Goal: Navigation & Orientation: Find specific page/section

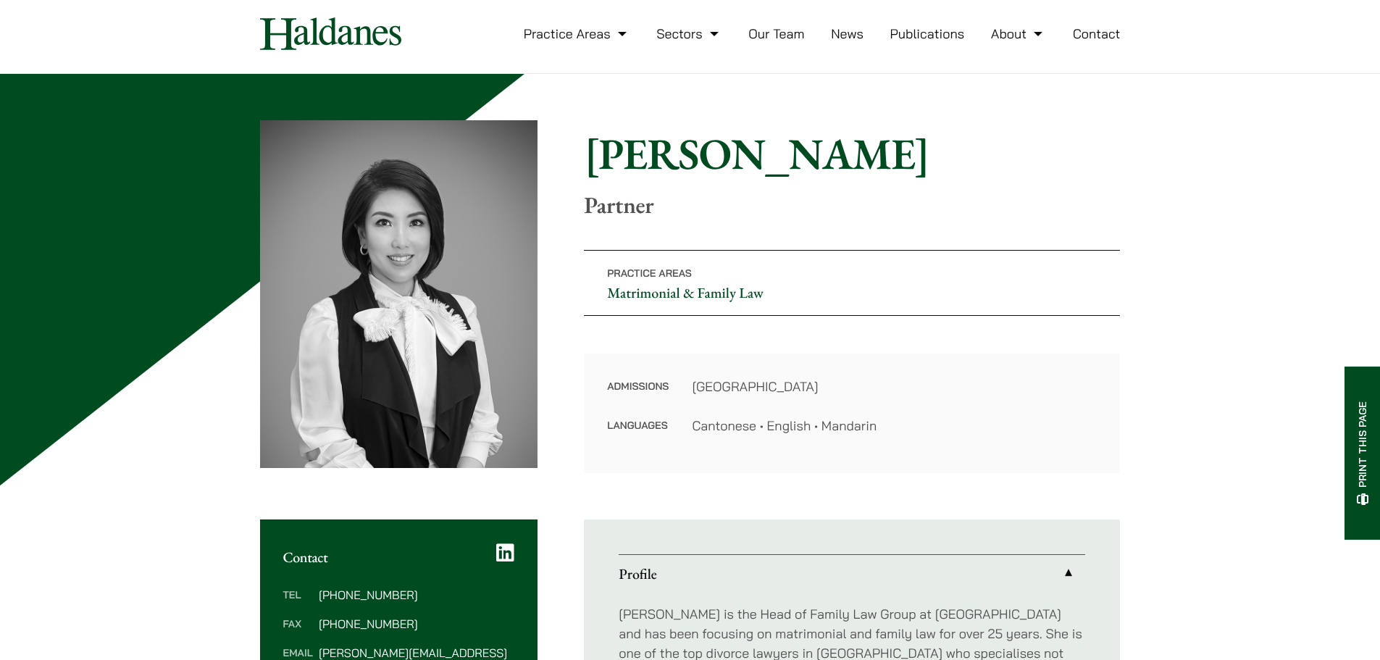
scroll to position [72, 0]
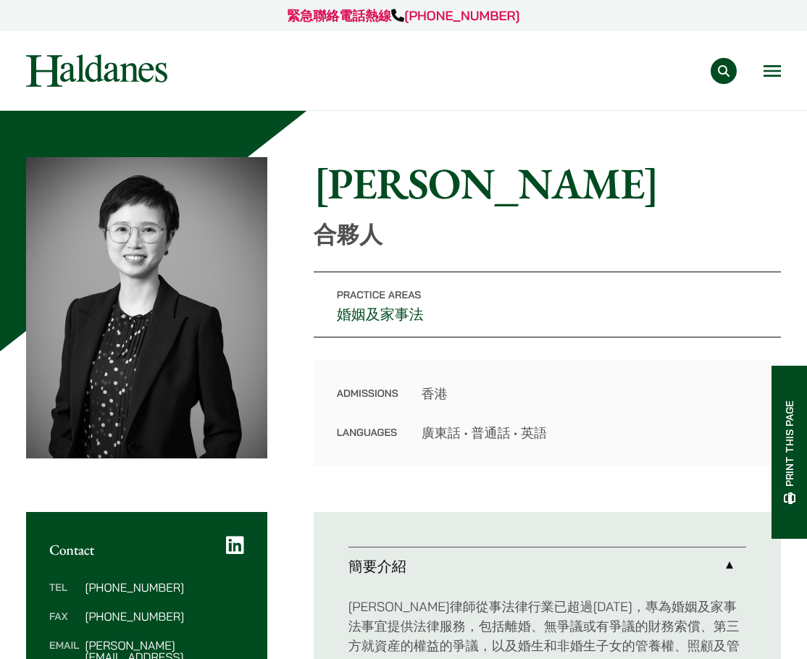
click at [769, 75] on button "Open menu" at bounding box center [771, 71] width 17 height 12
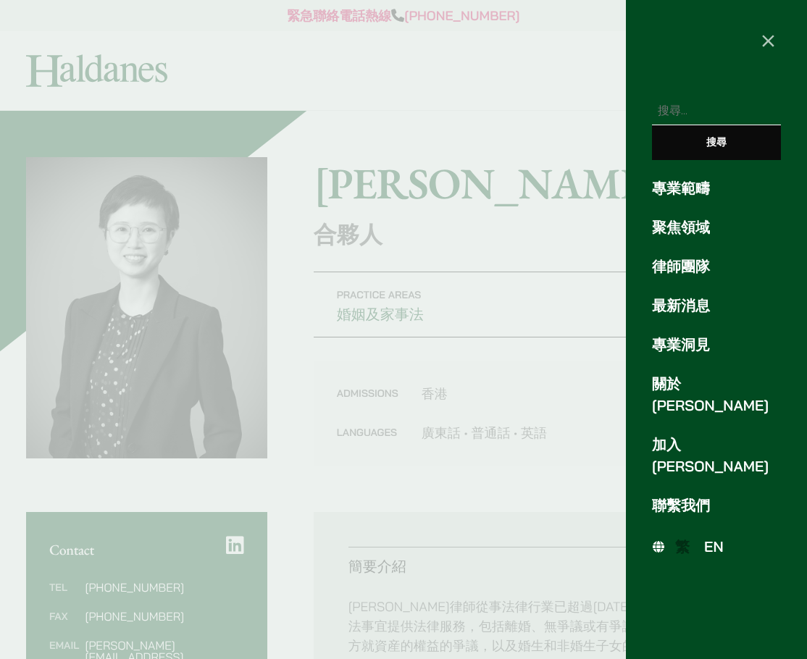
click at [708, 537] on span "EN" at bounding box center [714, 546] width 20 height 18
